Goal: Find specific page/section: Find specific page/section

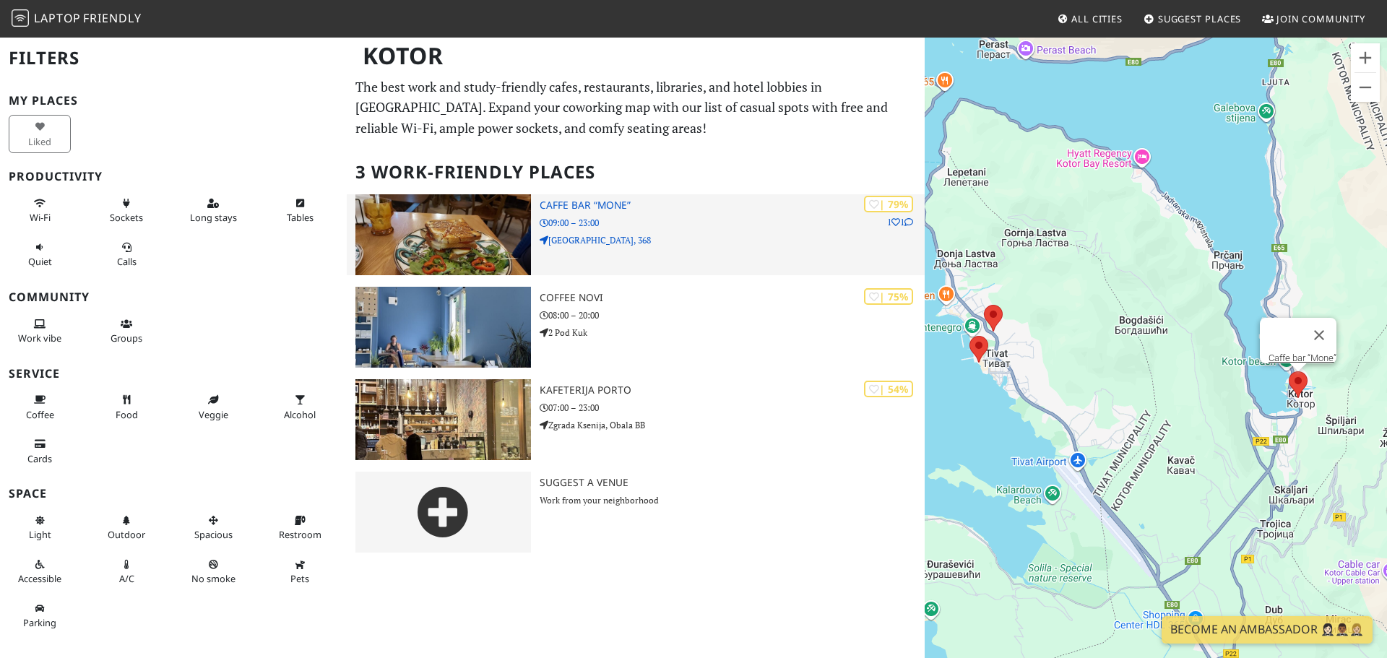
click at [664, 211] on h3 "Caffe bar “Mone”" at bounding box center [732, 205] width 385 height 12
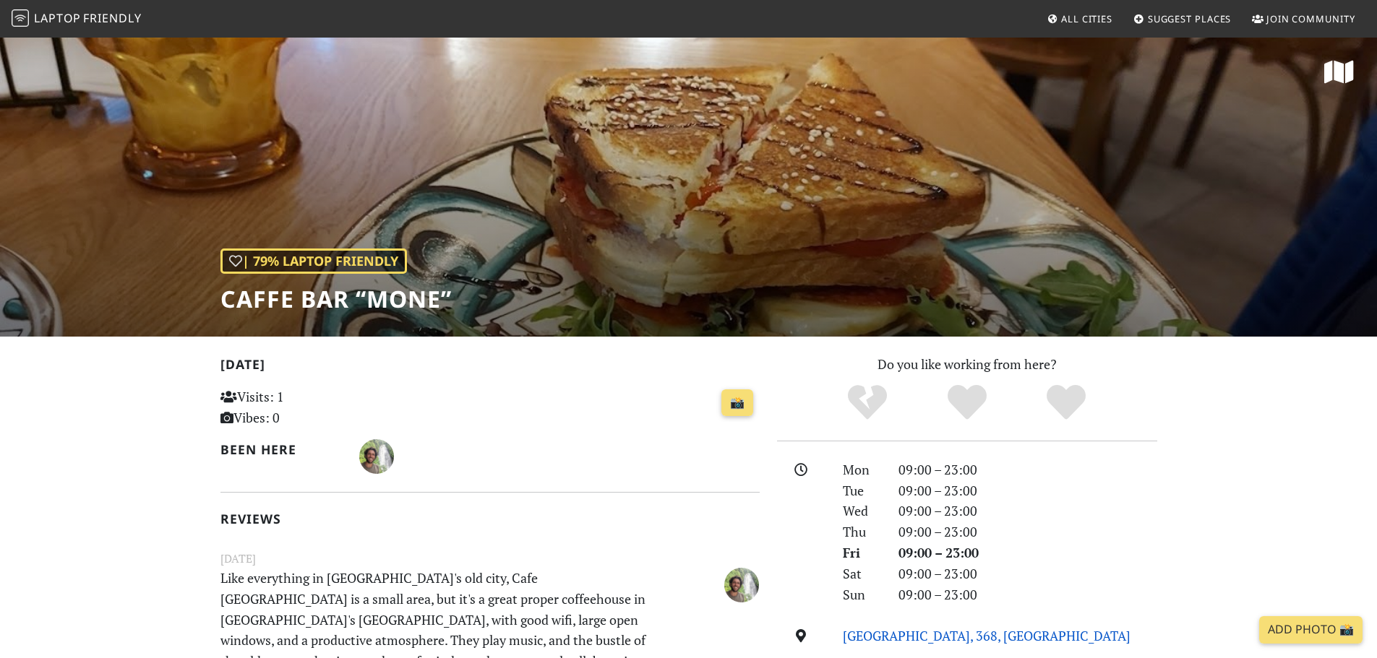
click at [884, 637] on link "Stari grad, 368, Kotor" at bounding box center [987, 635] width 288 height 17
